Goal: Find specific page/section

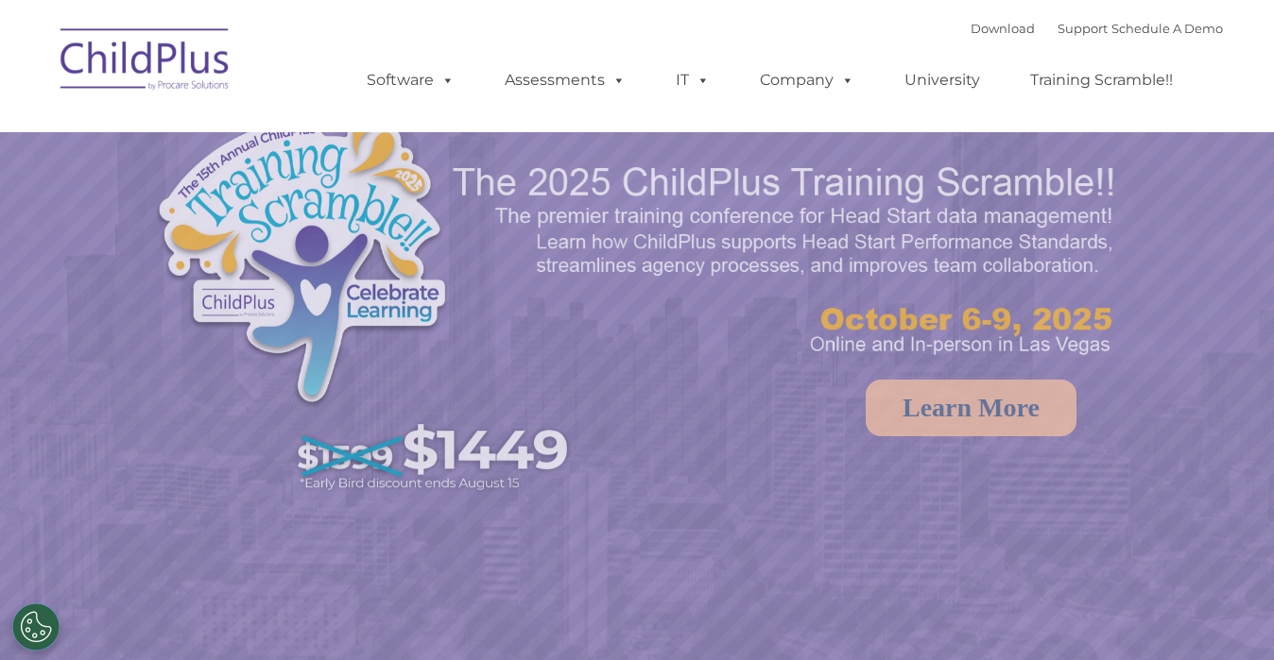
select select "MEDIUM"
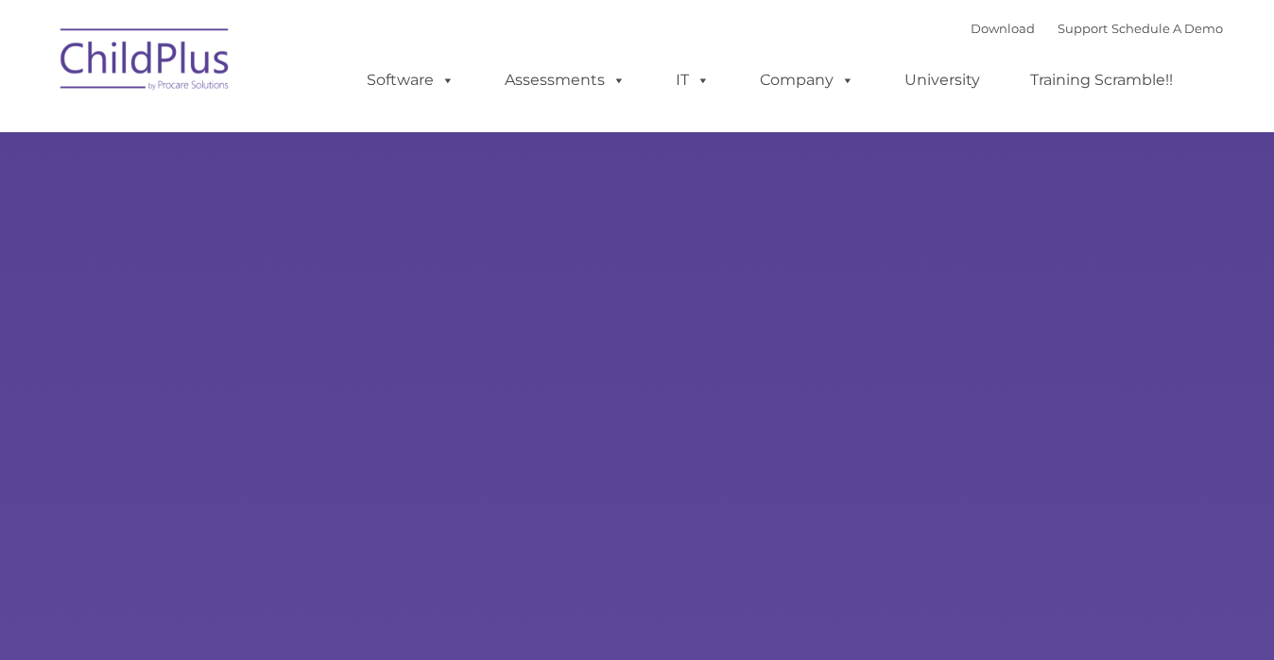
type input ""
select select "MEDIUM"
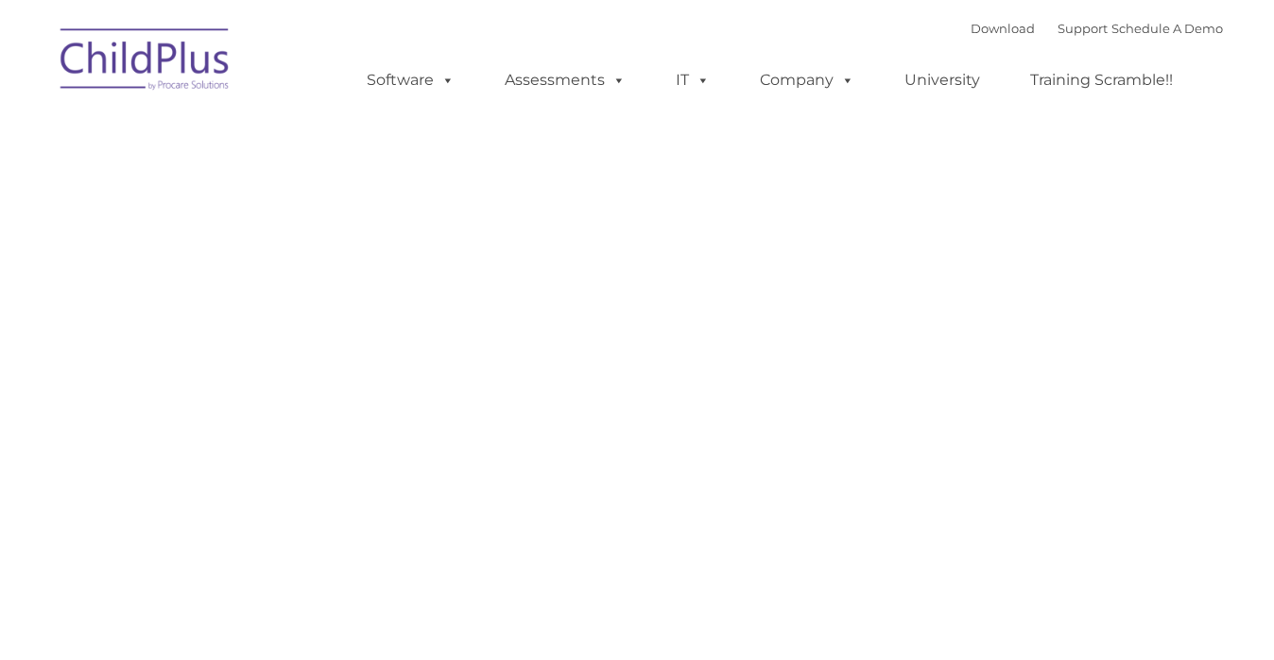
type input ""
